Goal: Entertainment & Leisure: Consume media (video, audio)

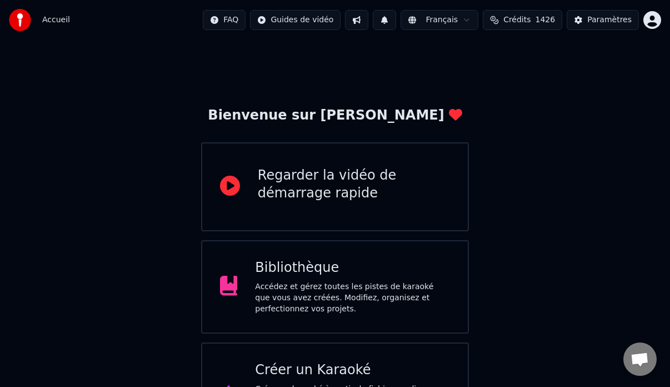
scroll to position [60, 0]
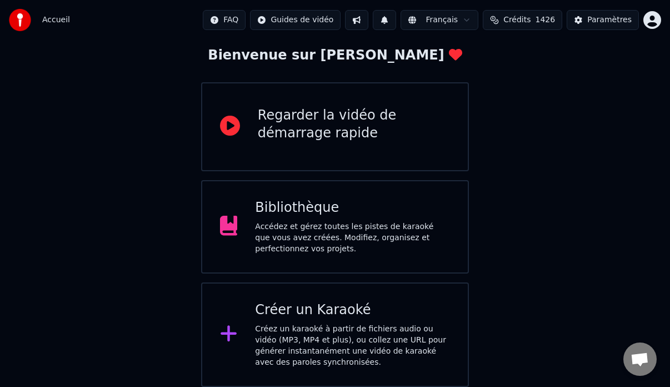
click at [307, 206] on div "Bibliothèque" at bounding box center [352, 208] width 195 height 18
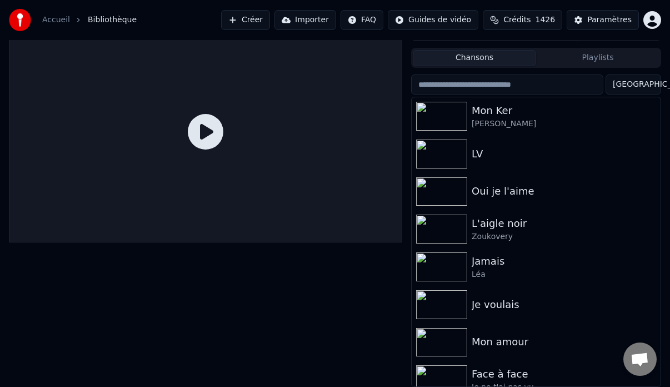
scroll to position [19, 0]
drag, startPoint x: 499, startPoint y: 113, endPoint x: 534, endPoint y: 118, distance: 36.0
click at [499, 113] on div "Mon Ker" at bounding box center [558, 111] width 173 height 16
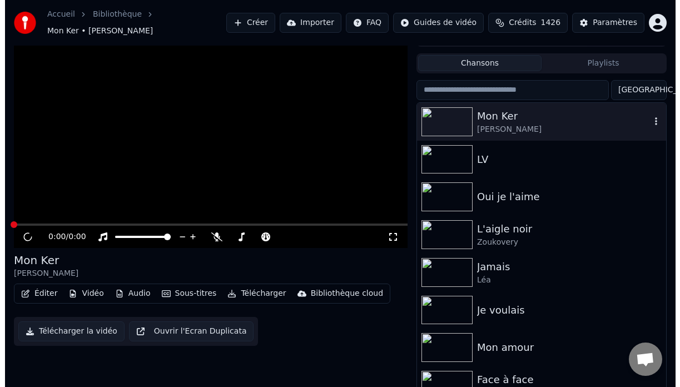
scroll to position [24, 0]
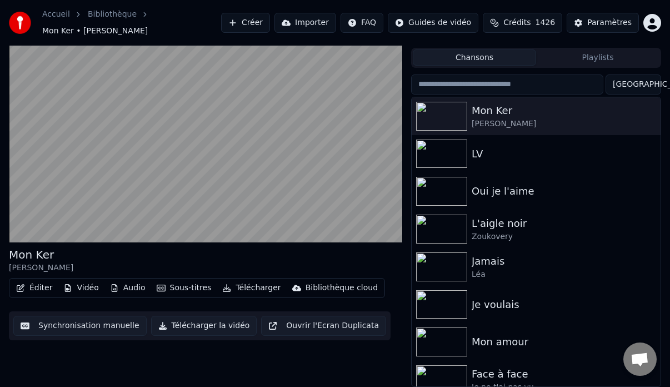
click at [81, 294] on button "Vidéo" at bounding box center [81, 288] width 44 height 16
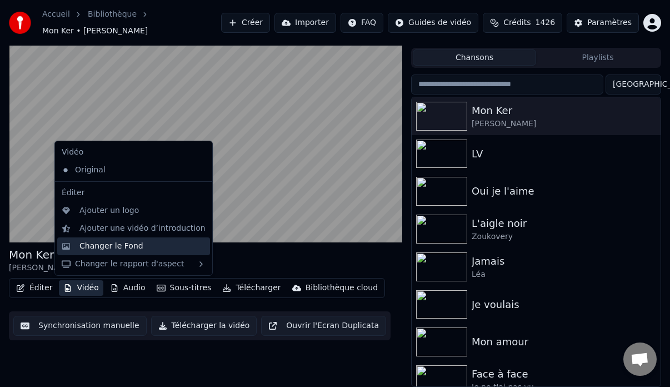
click at [114, 247] on div "Changer le Fond" at bounding box center [111, 246] width 64 height 11
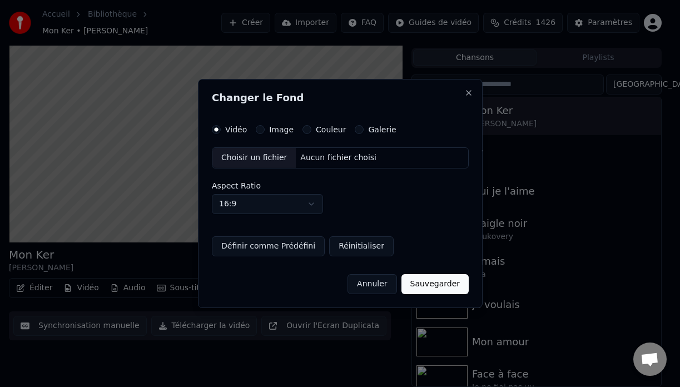
click at [280, 129] on label "Image" at bounding box center [281, 130] width 24 height 8
click at [265, 129] on button "Image" at bounding box center [260, 129] width 9 height 9
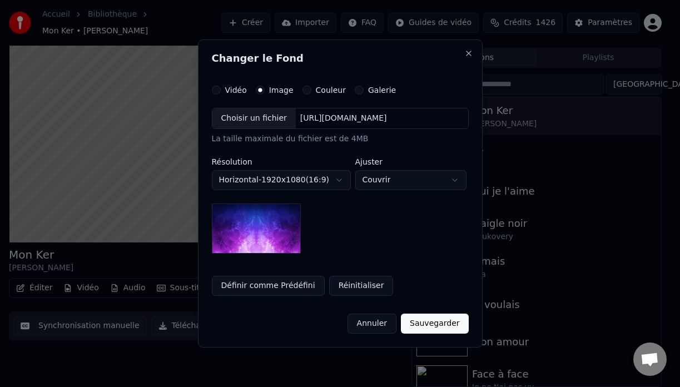
click at [442, 318] on button "Sauvegarder" at bounding box center [434, 323] width 67 height 20
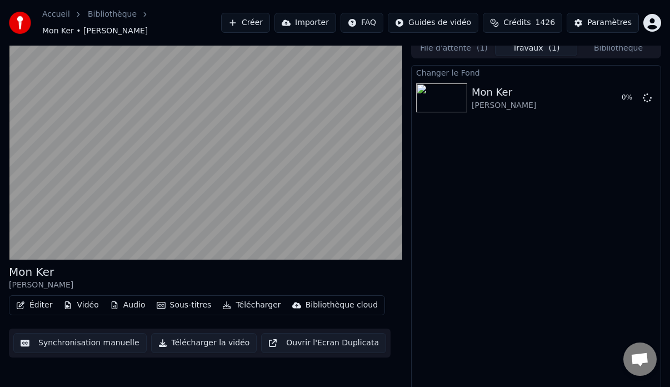
scroll to position [0, 0]
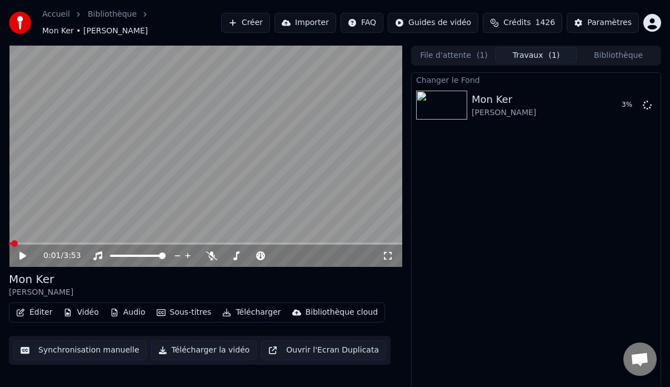
click at [18, 257] on icon at bounding box center [31, 255] width 26 height 9
click at [9, 247] on span at bounding box center [12, 243] width 7 height 7
drag, startPoint x: 17, startPoint y: 254, endPoint x: 22, endPoint y: 256, distance: 5.8
click at [19, 254] on div "0:00 / 3:53" at bounding box center [205, 255] width 385 height 11
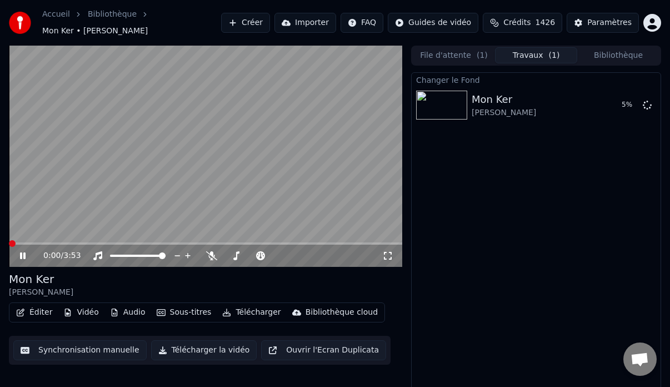
click at [22, 256] on icon at bounding box center [23, 255] width 6 height 7
click at [22, 253] on icon at bounding box center [23, 255] width 6 height 7
click at [24, 257] on icon at bounding box center [23, 255] width 6 height 7
click at [18, 254] on icon at bounding box center [31, 255] width 26 height 9
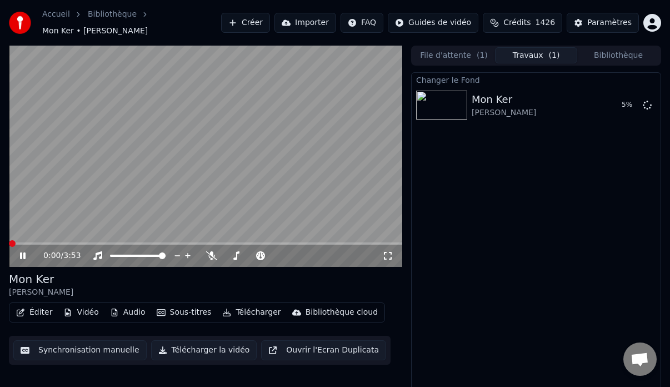
click at [9, 247] on span at bounding box center [12, 243] width 7 height 7
click at [21, 258] on icon at bounding box center [23, 255] width 6 height 7
click at [22, 255] on icon at bounding box center [23, 255] width 6 height 7
click at [22, 255] on icon at bounding box center [22, 256] width 7 height 8
click at [24, 257] on icon at bounding box center [23, 255] width 6 height 7
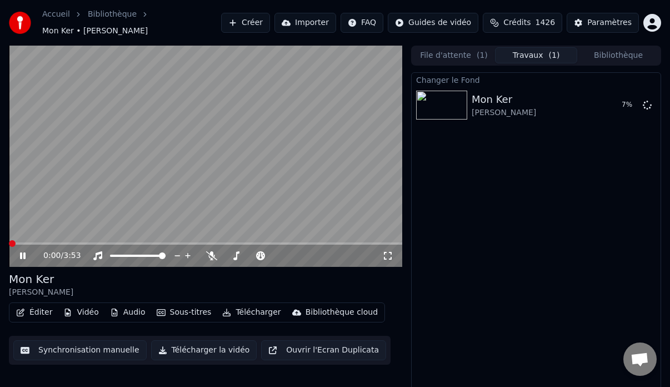
click at [24, 257] on icon at bounding box center [23, 255] width 6 height 7
click at [23, 255] on icon at bounding box center [31, 255] width 26 height 9
click at [23, 257] on icon at bounding box center [22, 256] width 7 height 8
click at [19, 255] on icon at bounding box center [31, 255] width 26 height 9
click at [155, 240] on span at bounding box center [151, 243] width 7 height 7
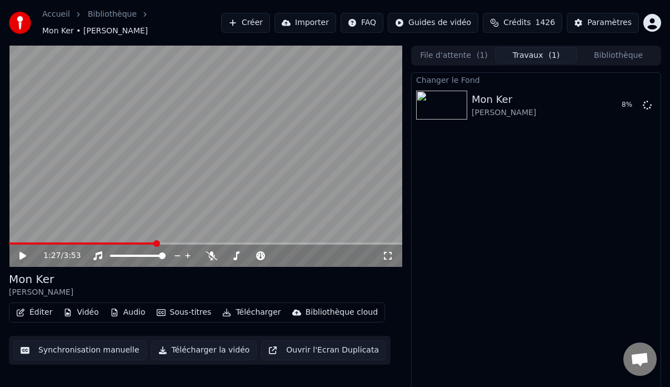
click at [23, 255] on icon at bounding box center [22, 256] width 7 height 8
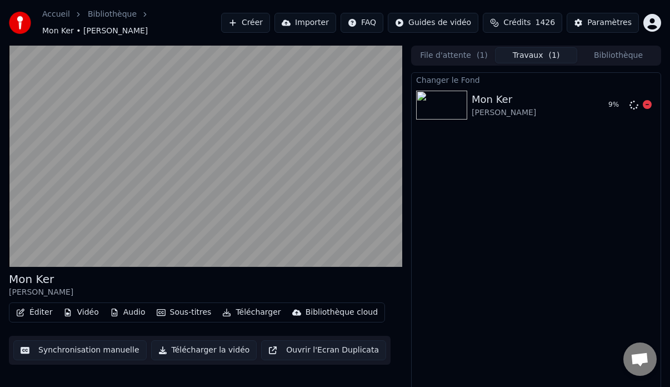
click at [650, 104] on icon at bounding box center [647, 104] width 9 height 9
click at [633, 104] on icon at bounding box center [634, 105] width 9 height 9
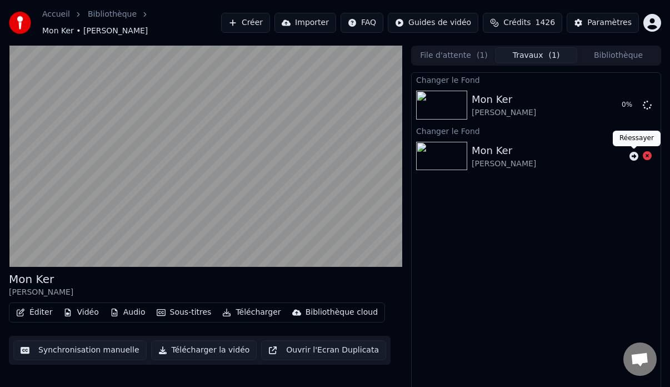
click at [635, 155] on icon at bounding box center [634, 156] width 9 height 9
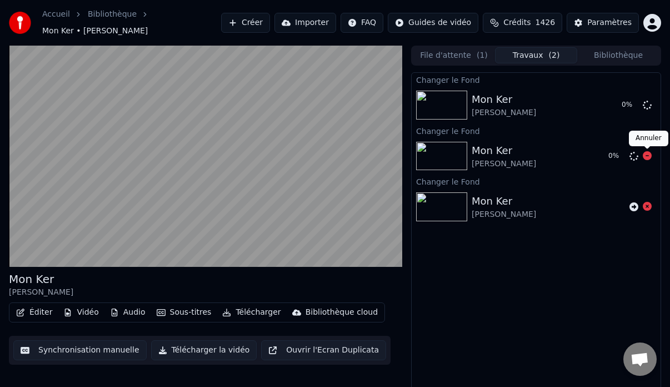
click at [647, 157] on icon at bounding box center [647, 155] width 9 height 9
click at [647, 105] on icon at bounding box center [647, 104] width 9 height 9
click at [649, 155] on icon at bounding box center [647, 155] width 9 height 9
drag, startPoint x: 649, startPoint y: 157, endPoint x: 660, endPoint y: 0, distance: 157.7
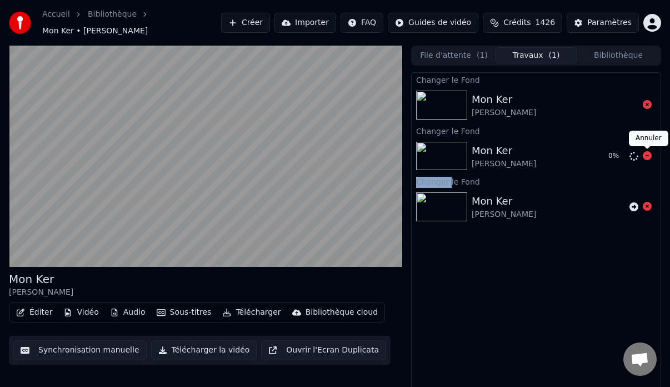
click at [647, 153] on icon at bounding box center [647, 155] width 9 height 9
